Goal: Task Accomplishment & Management: Use online tool/utility

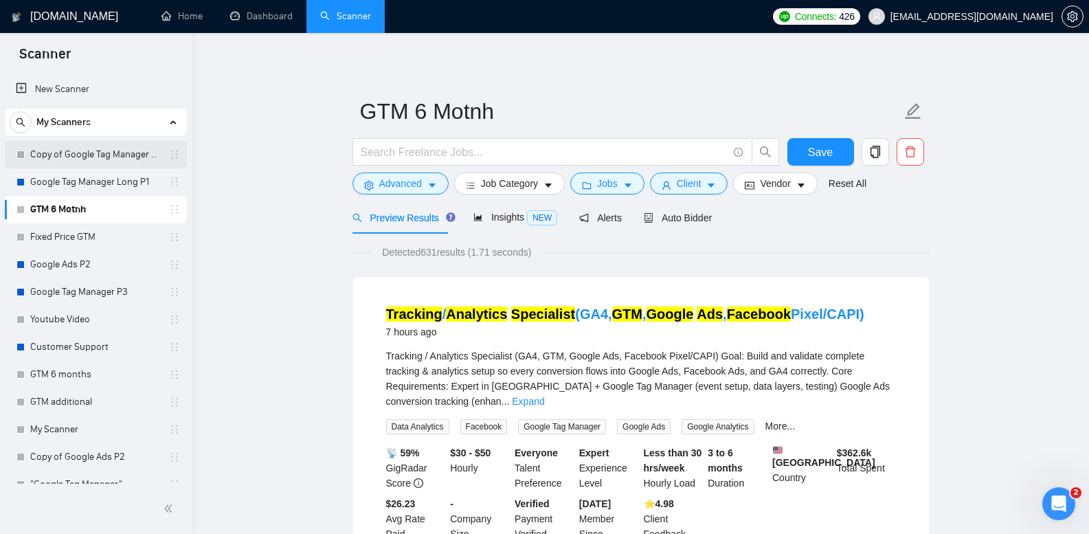
click at [73, 158] on link "Copy of Google Tag Manager Long P1" at bounding box center [95, 154] width 131 height 27
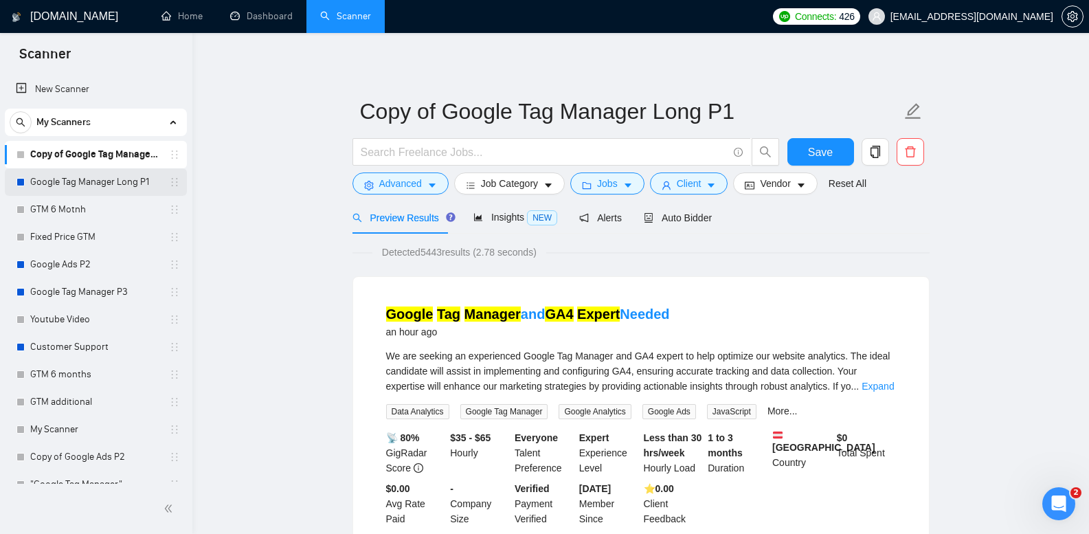
click at [114, 188] on link "Google Tag Manager Long P1" at bounding box center [95, 181] width 131 height 27
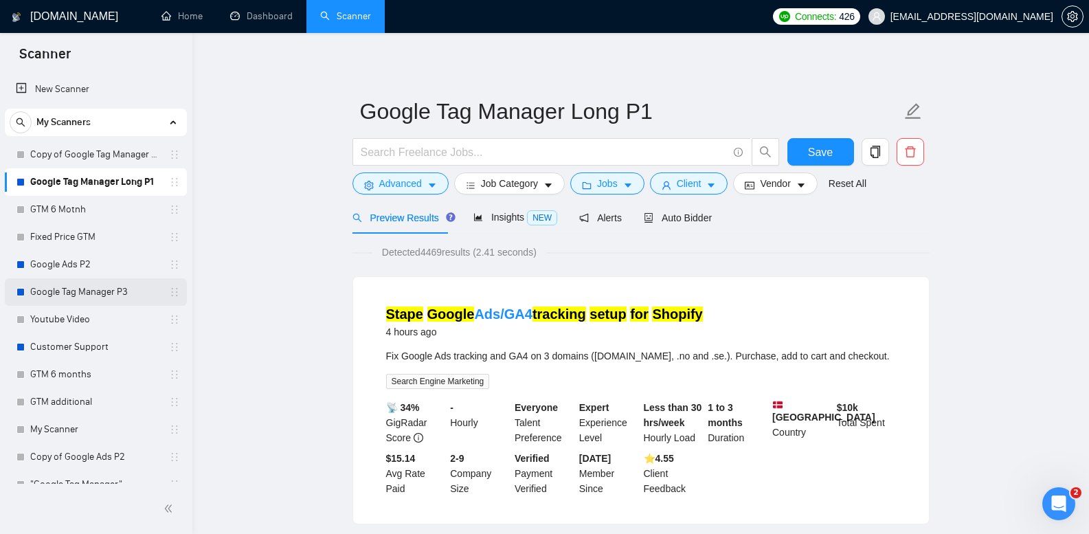
click at [101, 293] on link "Google Tag Manager P3" at bounding box center [95, 291] width 131 height 27
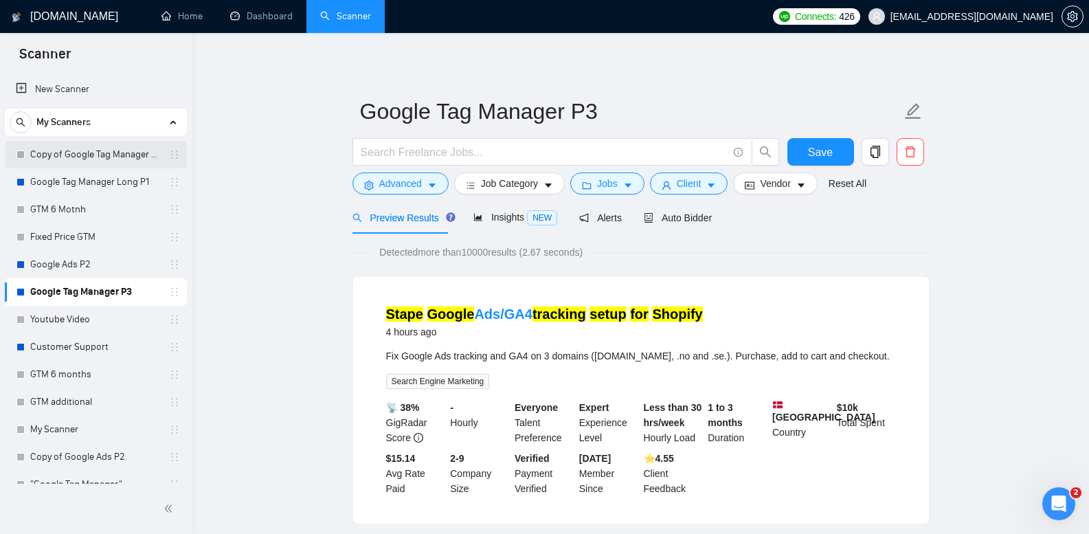
click at [115, 157] on link "Copy of Google Tag Manager Long P1" at bounding box center [95, 154] width 131 height 27
